Goal: Task Accomplishment & Management: Manage account settings

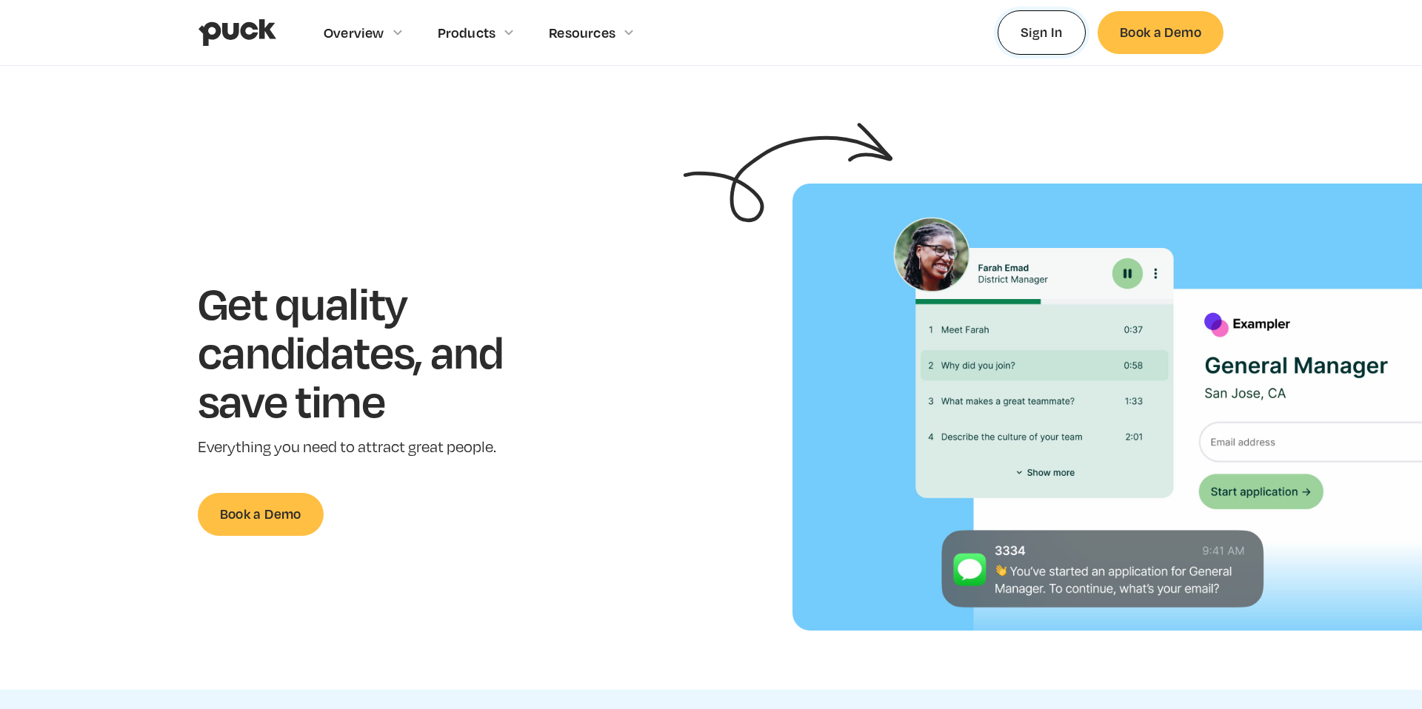
click at [1037, 31] on link "Sign In" at bounding box center [1041, 32] width 88 height 44
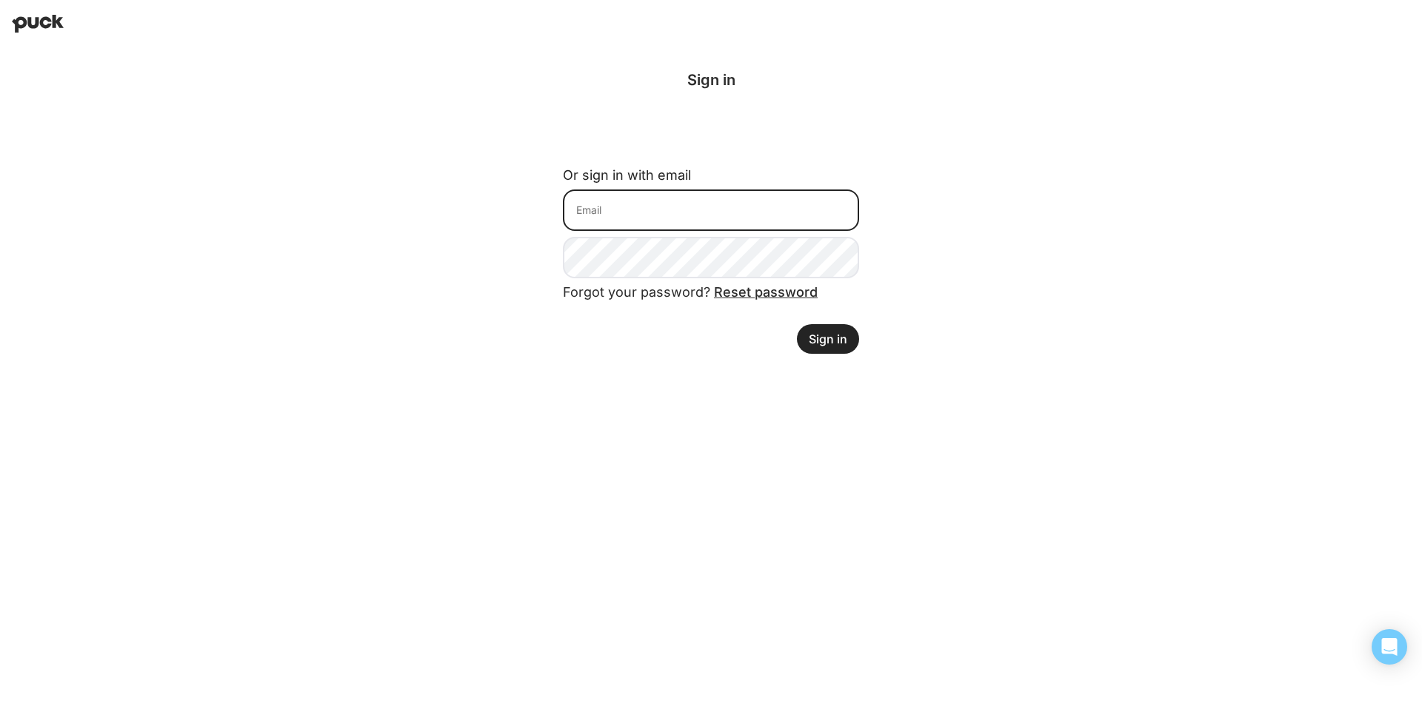
click at [661, 207] on input at bounding box center [711, 210] width 296 height 41
type input "[EMAIL_ADDRESS][DOMAIN_NAME]"
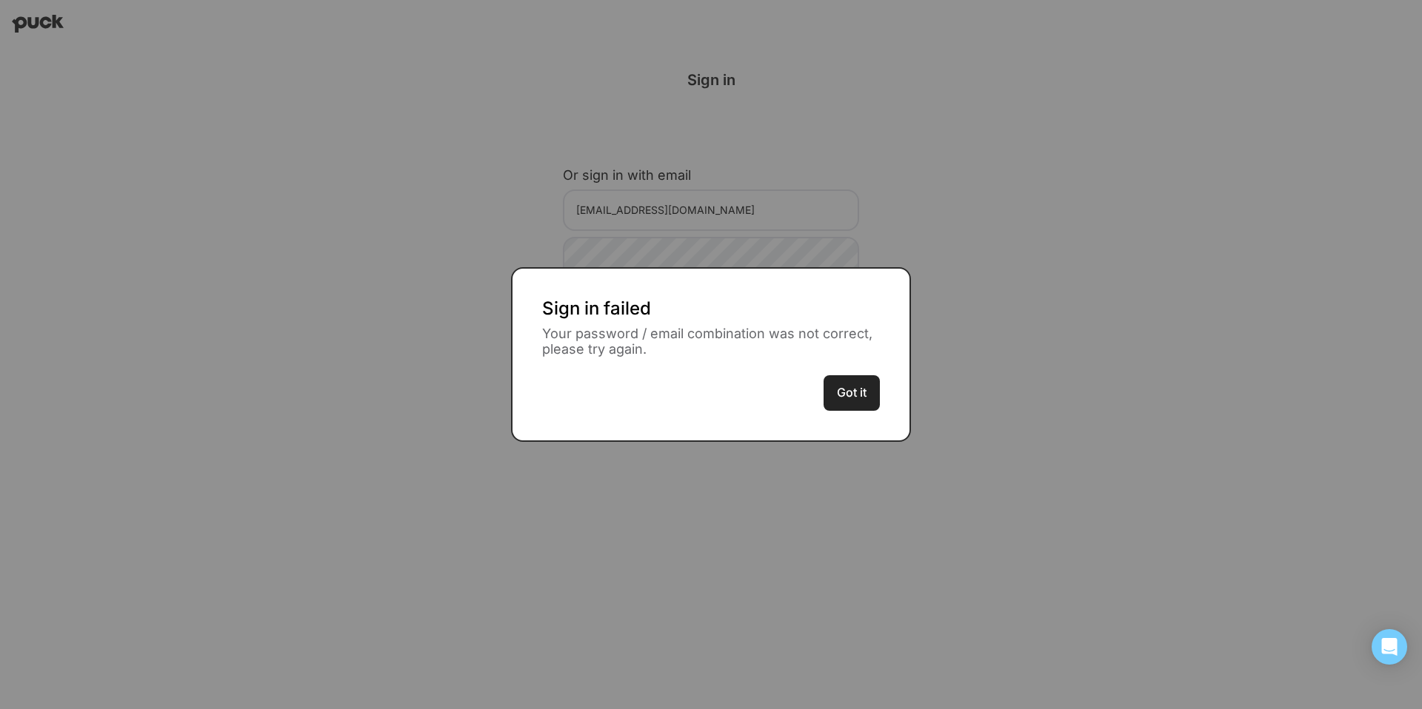
click at [860, 395] on button "Got it" at bounding box center [851, 393] width 56 height 36
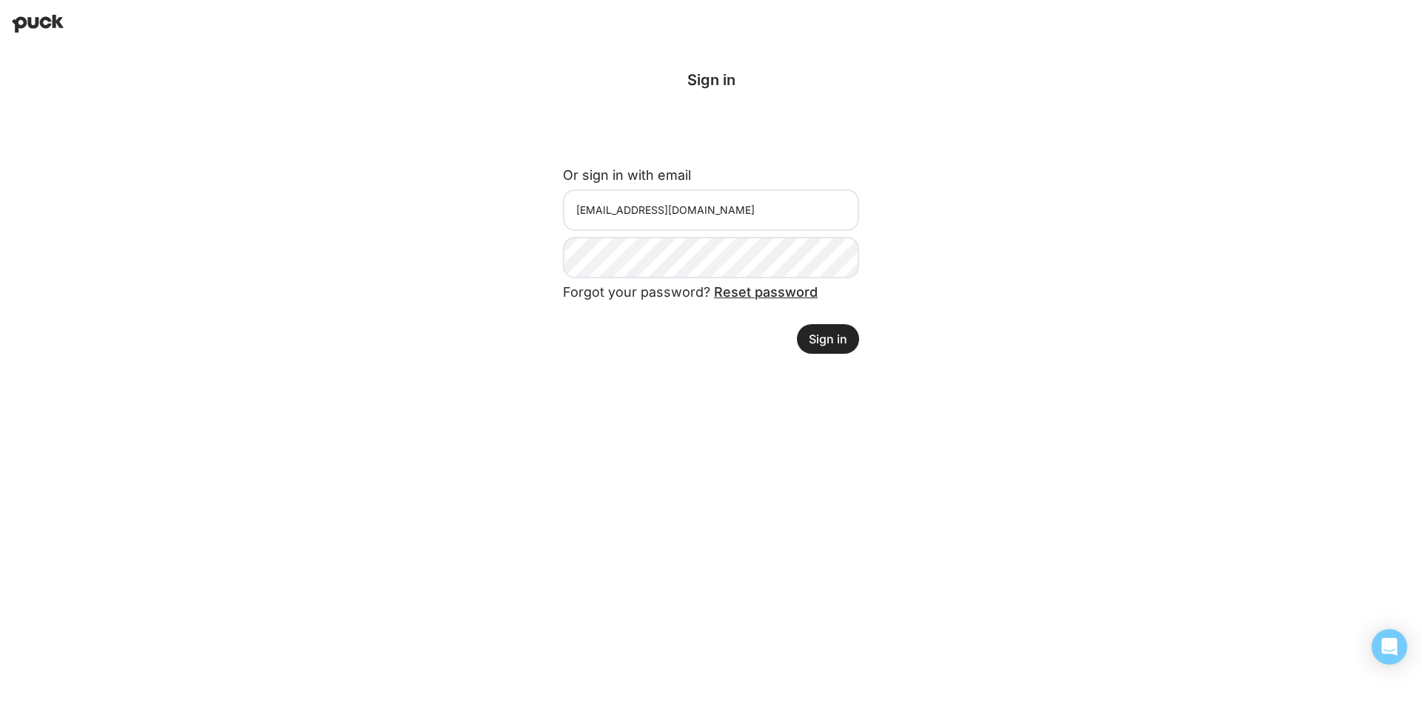
click at [825, 334] on button "Sign in" at bounding box center [828, 339] width 62 height 30
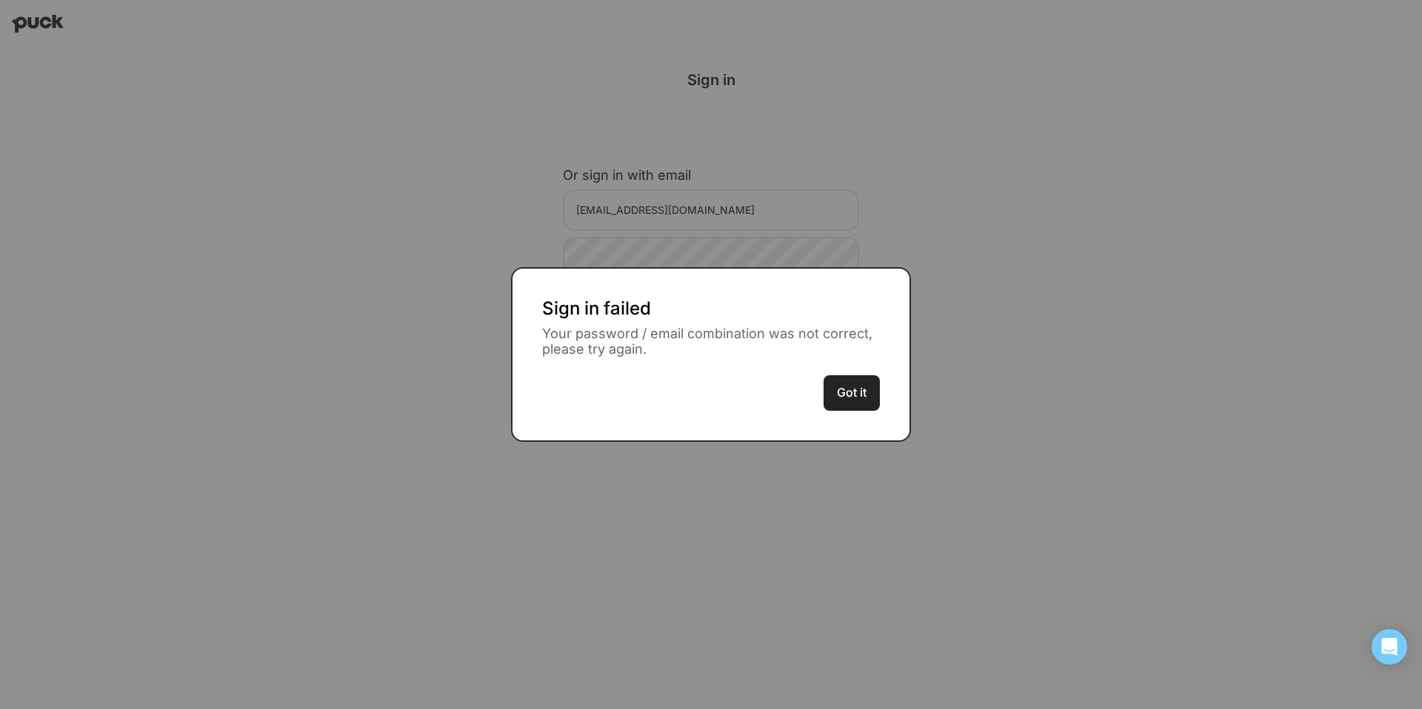
click at [889, 241] on div "Sign in failed Your password / email combination was not correct, please try ag…" at bounding box center [711, 354] width 1422 height 709
click at [840, 379] on button "Got it" at bounding box center [851, 393] width 56 height 36
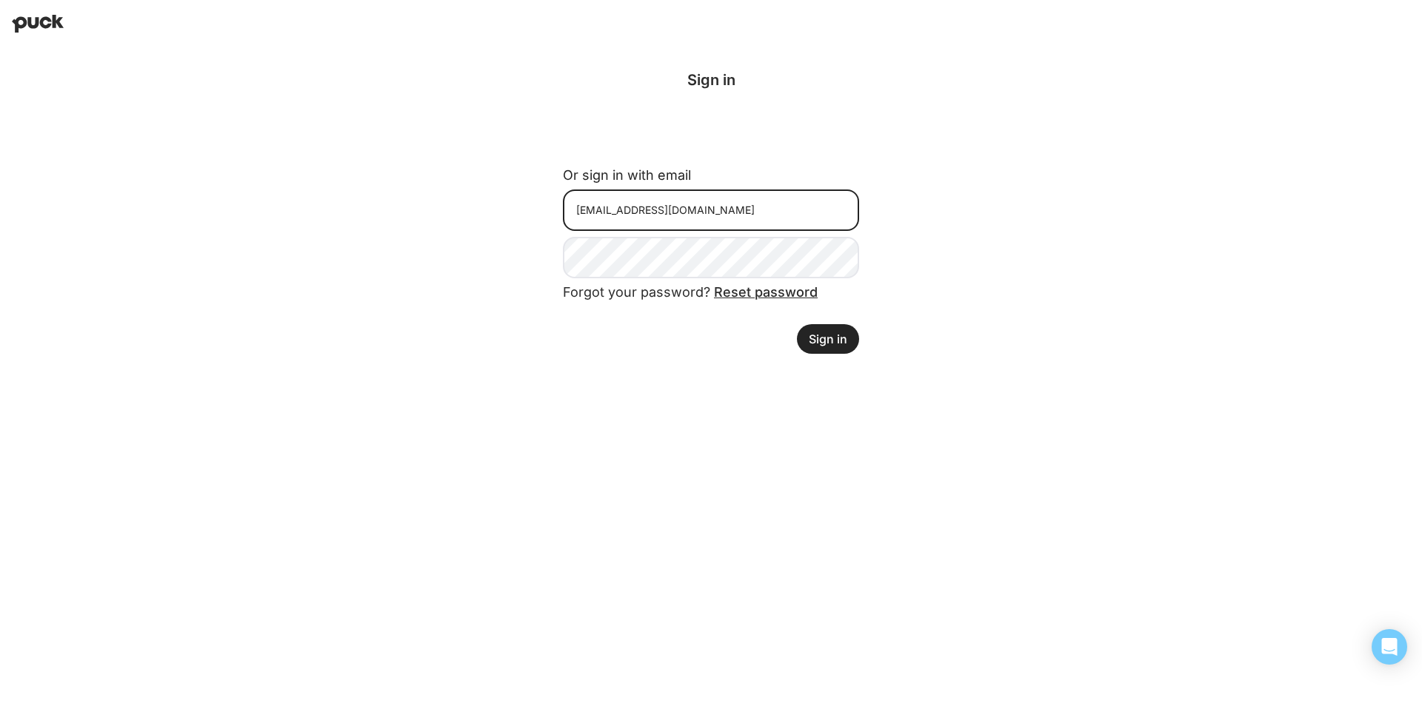
click at [665, 202] on input "rrbogue@gmail.com" at bounding box center [711, 210] width 296 height 41
